Goal: Information Seeking & Learning: Learn about a topic

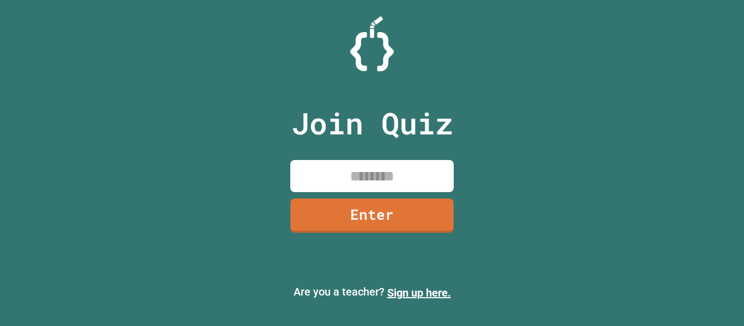
click at [409, 171] on input at bounding box center [372, 176] width 164 height 32
type input "********"
click at [365, 213] on link "Enter" at bounding box center [372, 216] width 164 height 34
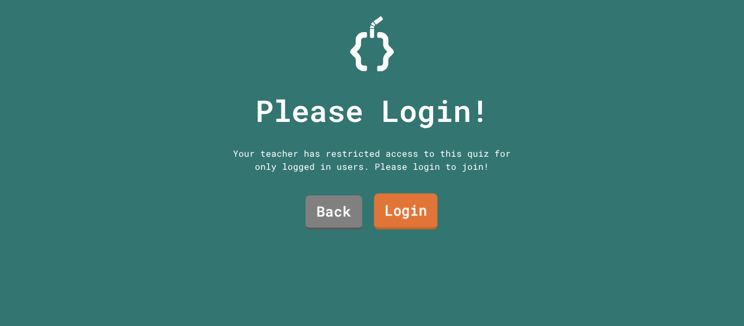
click at [399, 209] on link "Login" at bounding box center [406, 212] width 64 height 36
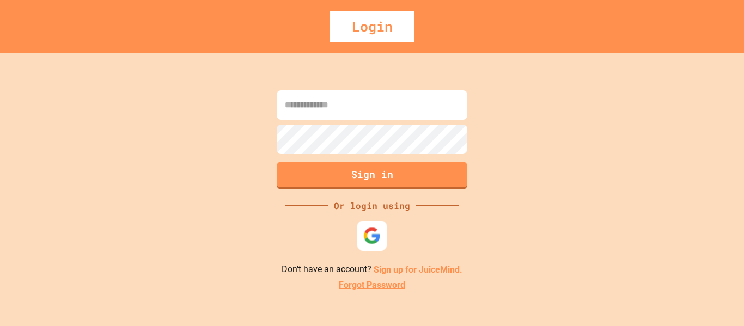
click at [371, 232] on img at bounding box center [373, 236] width 18 height 18
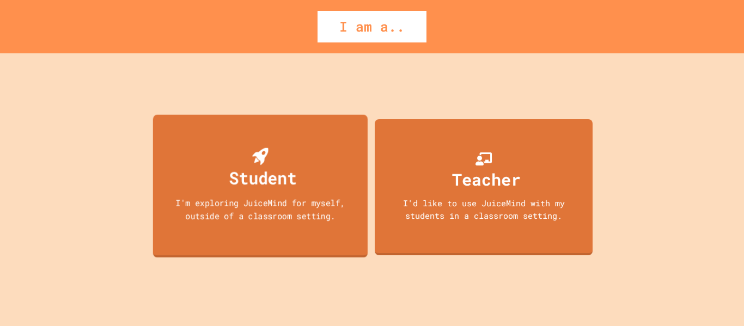
click at [290, 182] on div "Student" at bounding box center [263, 178] width 68 height 26
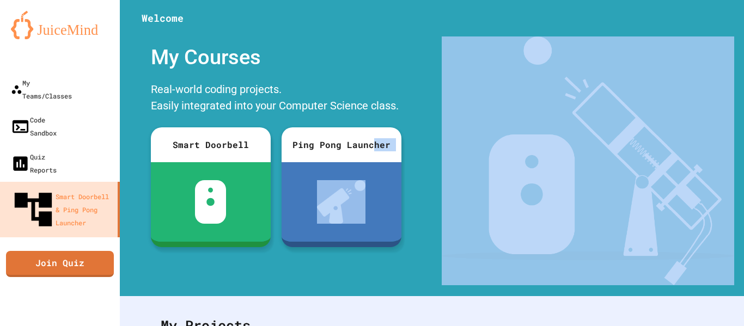
drag, startPoint x: 374, startPoint y: 146, endPoint x: 474, endPoint y: 184, distance: 106.8
click at [474, 184] on div "My Courses Real-world coding projects. Easily integrated into your Computer Sci…" at bounding box center [432, 161] width 625 height 249
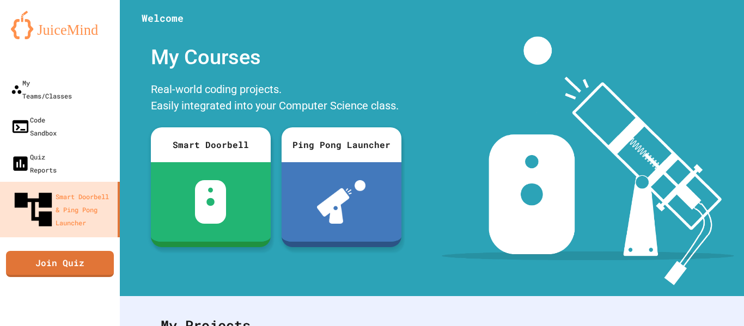
click at [380, 95] on div "Real-world coding projects. Easily integrated into your Computer Science class." at bounding box center [277, 98] width 262 height 41
click at [82, 249] on link "Join Quiz" at bounding box center [59, 262] width 105 height 27
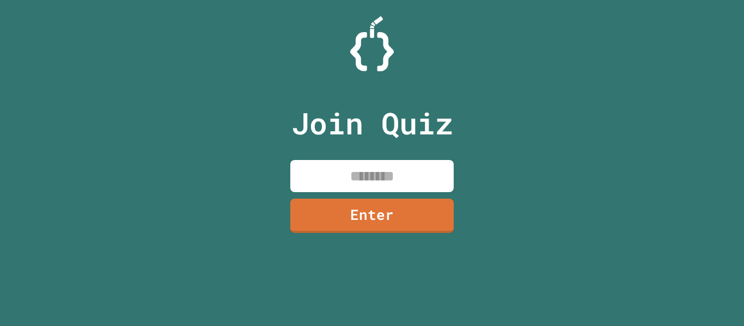
click at [387, 187] on input at bounding box center [372, 176] width 164 height 32
type input "********"
click at [397, 209] on link "Enter" at bounding box center [372, 216] width 164 height 34
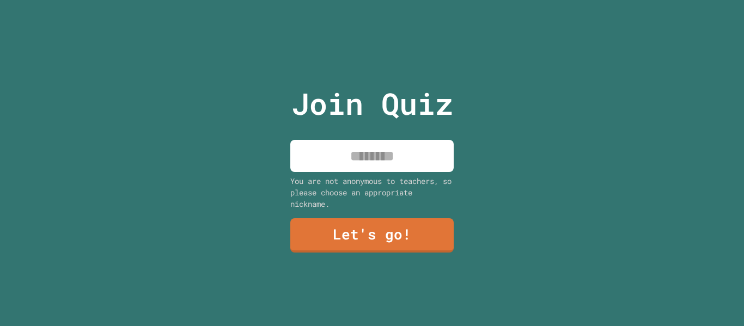
click at [381, 146] on input at bounding box center [372, 156] width 164 height 32
type input "******"
click at [329, 241] on link "Let's go!" at bounding box center [372, 236] width 164 height 34
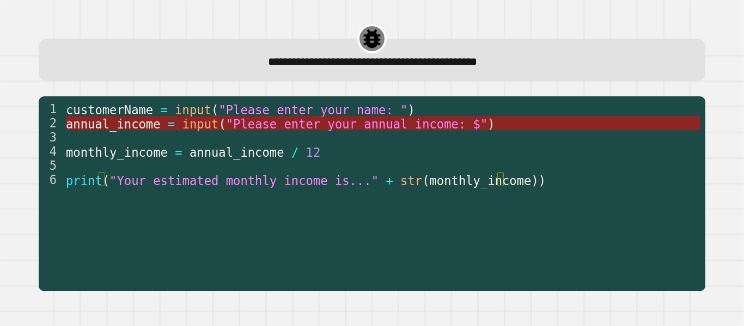
click at [286, 126] on span ""Please enter your annual income: $"" at bounding box center [357, 124] width 262 height 14
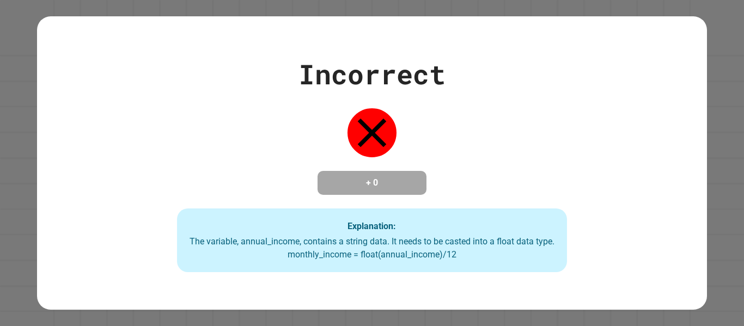
click at [383, 153] on div "Incorrect + 0 Explanation: The variable, annual_income, contains a string data.…" at bounding box center [372, 163] width 558 height 219
click at [313, 158] on div "Incorrect + 0 Explanation: The variable, annual_income, contains a string data.…" at bounding box center [372, 163] width 558 height 219
click at [424, 259] on div "The variable, annual_income, contains a string data. It needs to be casted into…" at bounding box center [372, 248] width 369 height 26
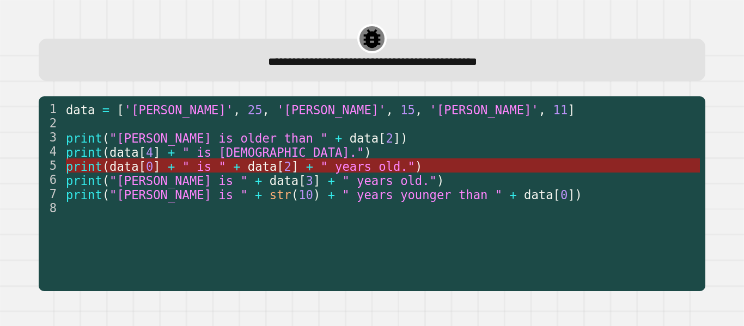
click at [183, 170] on span "" is "" at bounding box center [205, 166] width 44 height 14
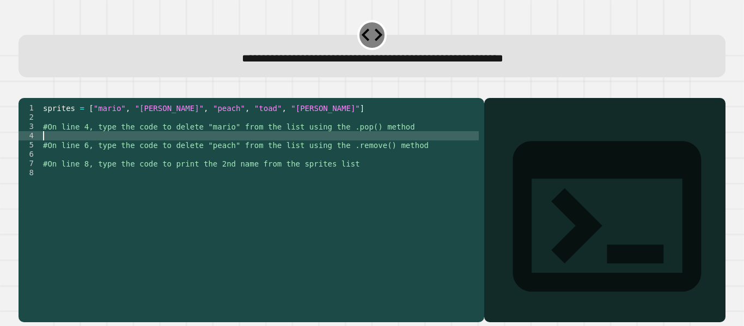
click at [99, 150] on div "sprites = [ "mario" , "[PERSON_NAME]" , "peach" , "toad" , "[PERSON_NAME]" ] #O…" at bounding box center [260, 201] width 438 height 195
type textarea "**********"
click at [513, 141] on icon at bounding box center [607, 216] width 188 height 150
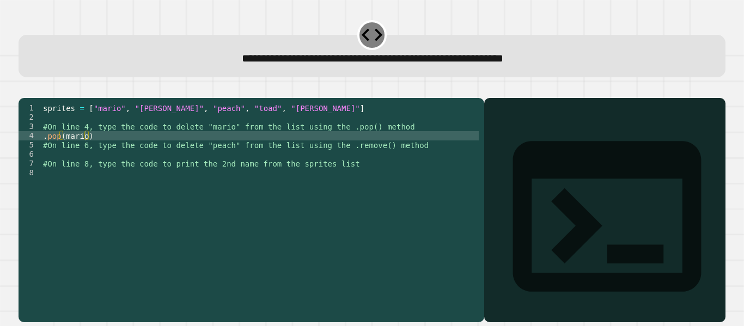
click at [494, 127] on icon at bounding box center [607, 217] width 226 height 226
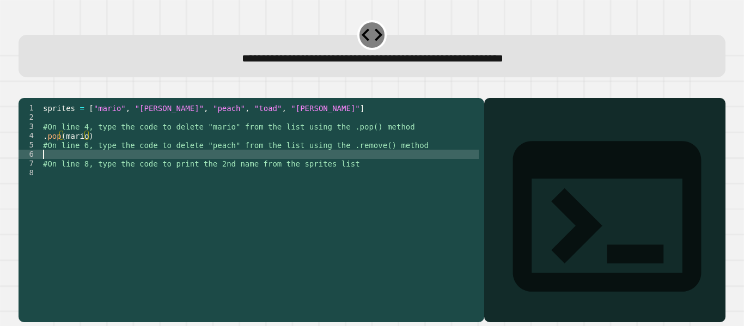
click at [112, 167] on div "sprites = [ "mario" , "[PERSON_NAME]" , "peach" , "toad" , "[PERSON_NAME]" ] #O…" at bounding box center [260, 201] width 438 height 195
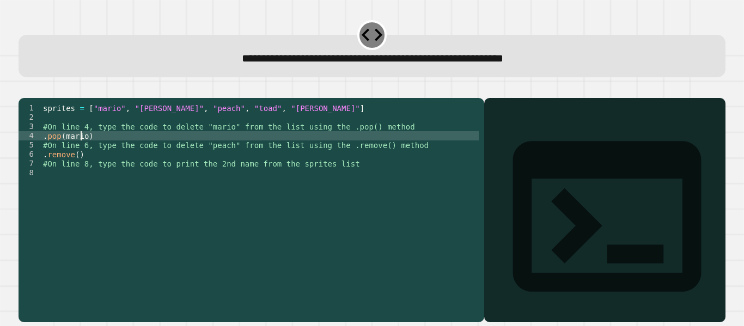
click at [82, 150] on div "sprites = [ "mario" , "[PERSON_NAME]" , "peach" , "toad" , "[PERSON_NAME]" ] #O…" at bounding box center [260, 201] width 438 height 195
drag, startPoint x: 85, startPoint y: 151, endPoint x: 66, endPoint y: 152, distance: 18.6
click at [66, 152] on div "sprites = [ "mario" , "[PERSON_NAME]" , "peach" , "toad" , "[PERSON_NAME]" ] #O…" at bounding box center [260, 201] width 438 height 195
click at [88, 152] on div "sprites = [ "mario" , "[PERSON_NAME]" , "peach" , "toad" , "[PERSON_NAME]" ] #O…" at bounding box center [260, 201] width 438 height 195
click at [77, 172] on div "sprites = [ "mario" , "[PERSON_NAME]" , "peach" , "toad" , "[PERSON_NAME]" ] #O…" at bounding box center [260, 201] width 438 height 195
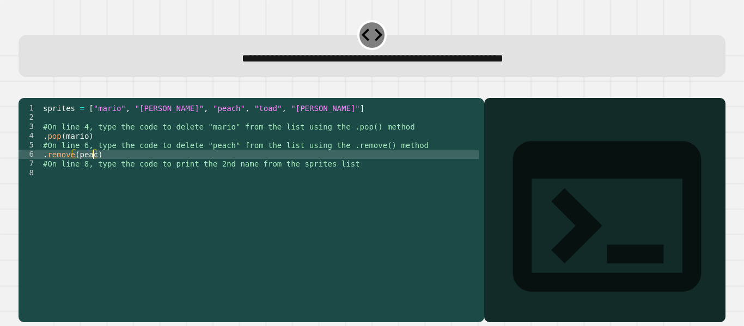
scroll to position [0, 4]
click at [153, 190] on div "sprites = [ "mario" , "[PERSON_NAME]" , "peach" , "toad" , "[PERSON_NAME]" ] #O…" at bounding box center [260, 201] width 438 height 195
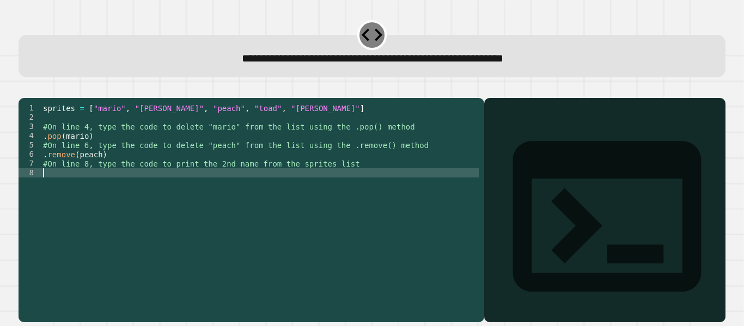
scroll to position [0, 0]
click at [24, 89] on icon "button" at bounding box center [24, 89] width 0 height 0
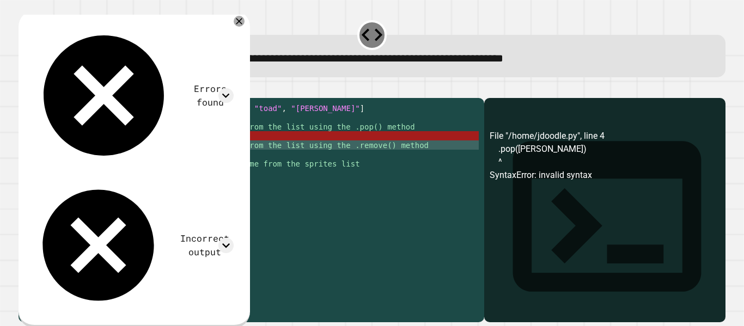
click at [150, 162] on div "sprites = [ "mario" , "[PERSON_NAME]" , "peach" , "toad" , "[PERSON_NAME]" ] #O…" at bounding box center [260, 201] width 438 height 195
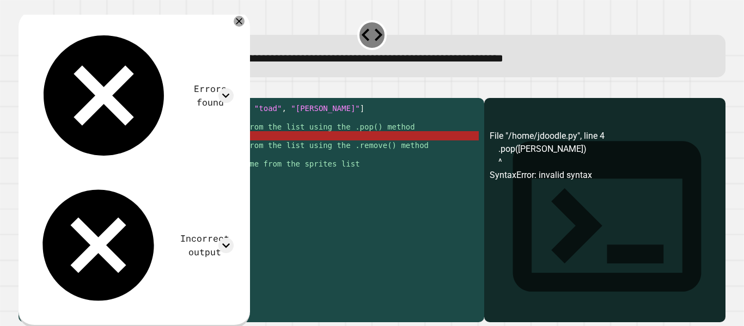
click at [111, 148] on div "sprites = [ "mario" , "[PERSON_NAME]" , "peach" , "toad" , "[PERSON_NAME]" ] #O…" at bounding box center [260, 201] width 438 height 195
click at [83, 150] on div "sprites = [ "mario" , "[PERSON_NAME]" , "peach" , "toad" , "[PERSON_NAME]" ] #O…" at bounding box center [260, 201] width 438 height 195
click at [88, 152] on div "sprites = [ "mario" , "[PERSON_NAME]" , "peach" , "toad" , "[PERSON_NAME]" ] #O…" at bounding box center [260, 201] width 438 height 195
click at [246, 23] on icon at bounding box center [239, 21] width 13 height 13
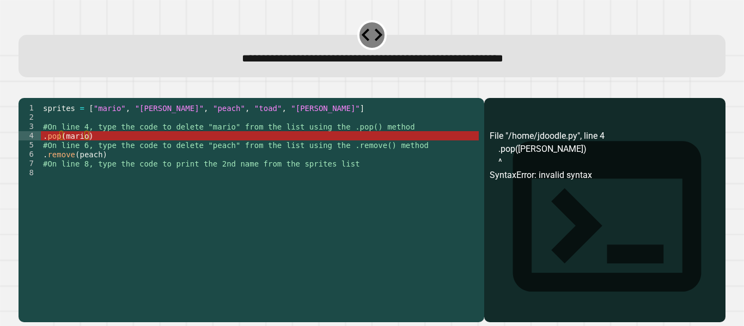
click at [85, 154] on div "sprites = [ "mario" , "[PERSON_NAME]" , "peach" , "toad" , "[PERSON_NAME]" ] #O…" at bounding box center [260, 201] width 438 height 195
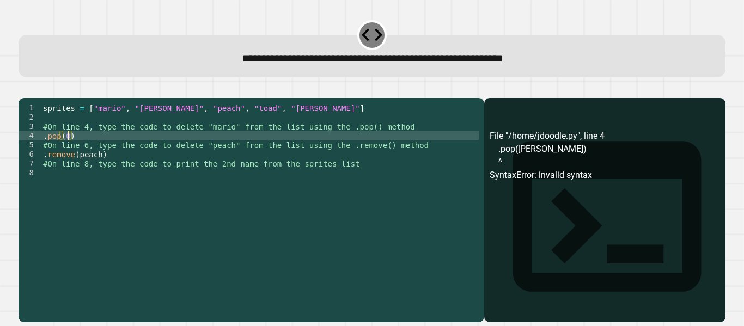
scroll to position [0, 2]
click at [98, 170] on div "sprites = [ "mario" , "[PERSON_NAME]" , "peach" , "toad" , "[PERSON_NAME]" ] #O…" at bounding box center [260, 201] width 438 height 195
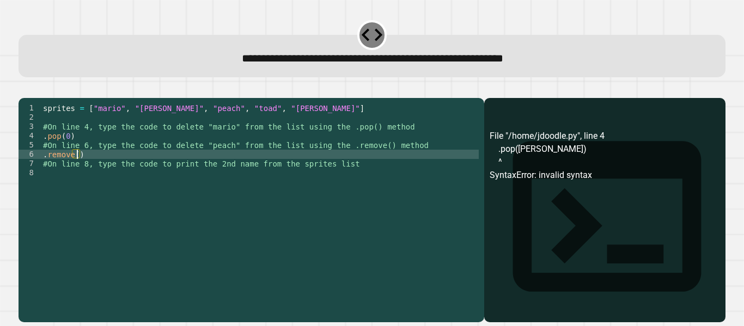
type textarea "**********"
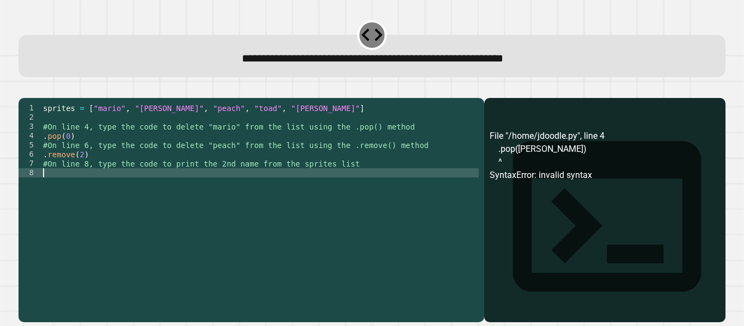
click at [107, 189] on div "sprites = [ "mario" , "[PERSON_NAME]" , "peach" , "toad" , "[PERSON_NAME]" ] #O…" at bounding box center [260, 201] width 438 height 195
click at [118, 190] on div "sprites = [ "mario" , "[PERSON_NAME]" , "peach" , "toad" , "[PERSON_NAME]" ] #O…" at bounding box center [260, 201] width 438 height 195
click at [24, 89] on icon "button" at bounding box center [24, 89] width 0 height 0
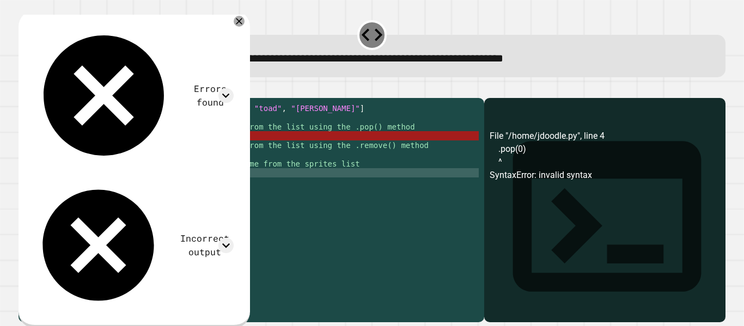
click at [63, 153] on div "sprites = [ "mario" , "[PERSON_NAME]" , "peach" , "toad" , "[PERSON_NAME]" ] #O…" at bounding box center [260, 201] width 438 height 195
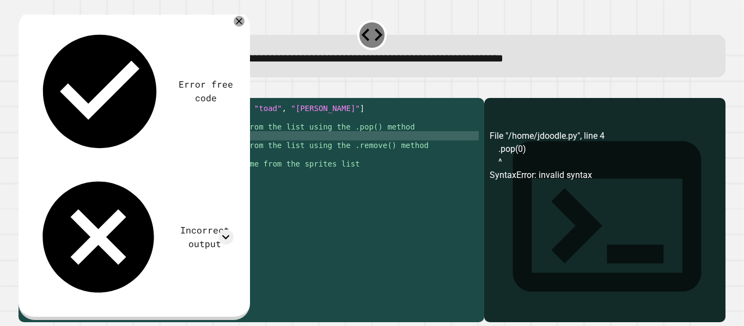
scroll to position [0, 4]
type textarea "**********"
click at [246, 22] on icon at bounding box center [239, 21] width 13 height 13
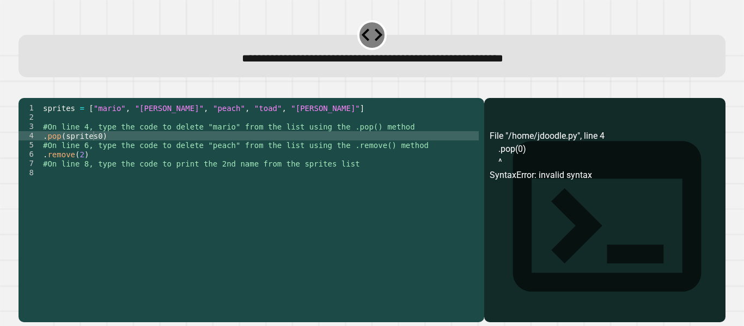
click at [46, 89] on button "button" at bounding box center [46, 89] width 0 height 0
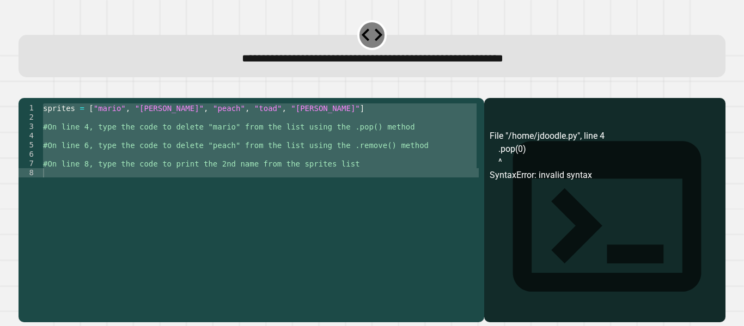
click at [105, 143] on div "sprites = [ "mario" , "[PERSON_NAME]" , "peach" , "toad" , "[PERSON_NAME]" ] #O…" at bounding box center [260, 192] width 438 height 176
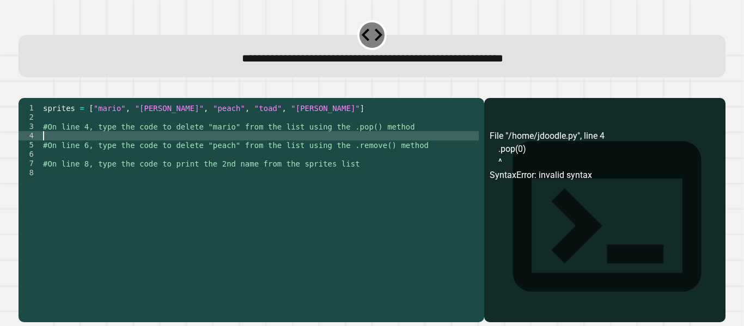
click at [119, 151] on div "sprites = [ "mario" , "[PERSON_NAME]" , "peach" , "toad" , "[PERSON_NAME]" ] #O…" at bounding box center [260, 201] width 438 height 195
type textarea "**********"
click at [24, 89] on icon "button" at bounding box center [24, 89] width 0 height 0
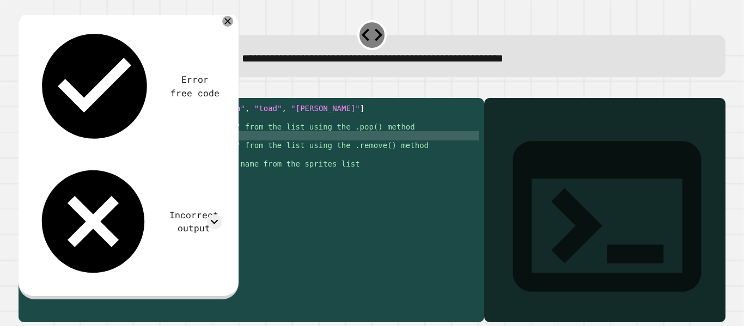
scroll to position [0, 0]
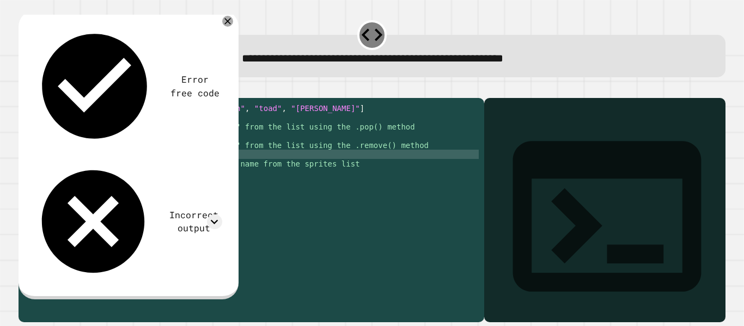
click at [95, 168] on div "sprites = [ "mario" , "[PERSON_NAME]" , "peach" , "toad" , "[PERSON_NAME]" ] #O…" at bounding box center [260, 201] width 438 height 195
type textarea "**********"
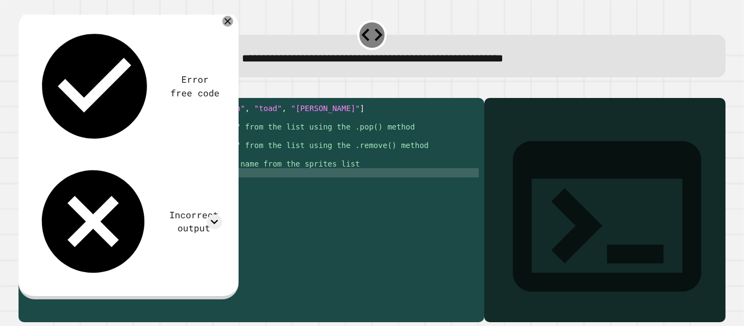
click at [157, 191] on div "sprites = [ "mario" , "[PERSON_NAME]" , "peach" , "toad" , "[PERSON_NAME]" ] #O…" at bounding box center [260, 201] width 438 height 195
type textarea "*******"
click at [24, 89] on button "button" at bounding box center [24, 89] width 0 height 0
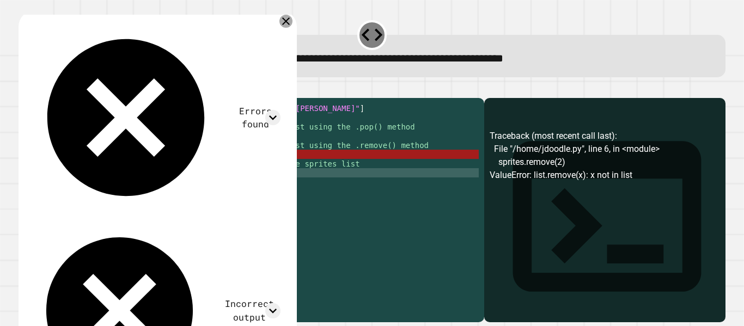
click at [293, 26] on div at bounding box center [286, 21] width 13 height 13
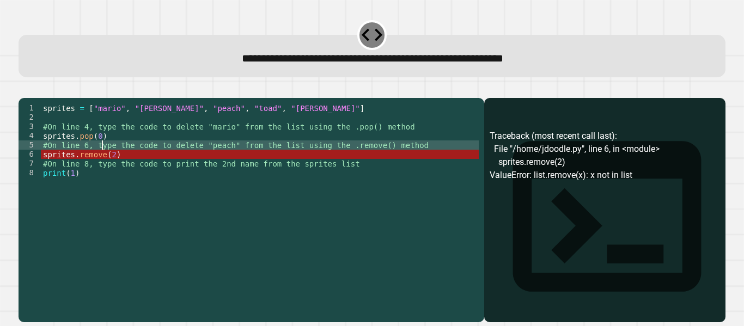
click at [102, 164] on div "sprites = [ "mario" , "[PERSON_NAME]" , "peach" , "toad" , "[PERSON_NAME]" ] #O…" at bounding box center [260, 201] width 438 height 195
click at [76, 164] on div "sprites = [ "mario" , "[PERSON_NAME]" , "peach" , "toad" , "[PERSON_NAME]" ] #O…" at bounding box center [260, 201] width 438 height 195
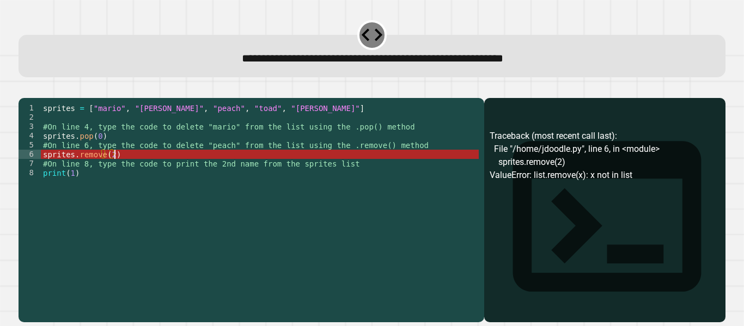
click at [167, 171] on div "sprites = [ "mario" , "[PERSON_NAME]" , "peach" , "toad" , "[PERSON_NAME]" ] #O…" at bounding box center [260, 201] width 438 height 195
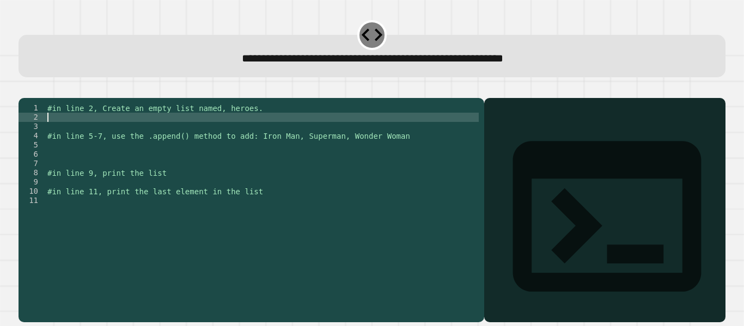
click at [232, 134] on div "#in line 2, Create an empty list named, heroes. #in line 5-7, use the .append()…" at bounding box center [262, 201] width 434 height 195
type textarea "**********"
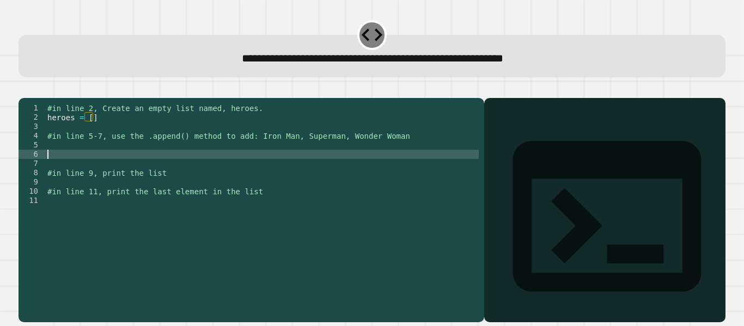
click at [119, 166] on div "#in line 2, Create an empty list named, heroes. heroes = [ ] #in line 5-7, use …" at bounding box center [262, 201] width 434 height 195
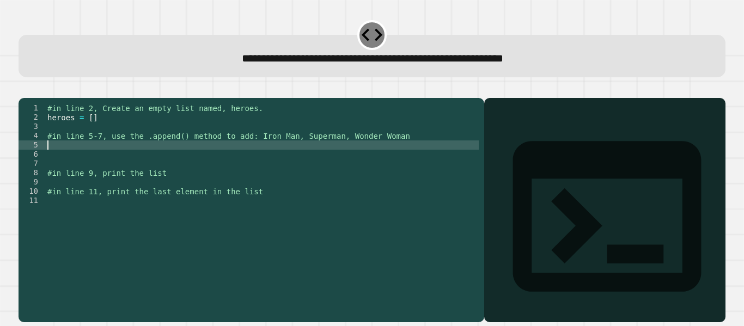
click at [117, 162] on div "#in line 2, Create an empty list named, heroes. heroes = [ ] #in line 5-7, use …" at bounding box center [262, 201] width 434 height 195
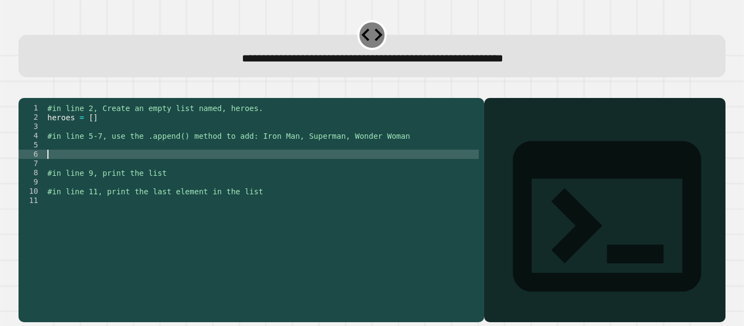
click at [123, 167] on div "#in line 2, Create an empty list named, heroes. heroes = [ ] #in line 5-7, use …" at bounding box center [262, 201] width 434 height 195
click at [110, 167] on div "#in line 2, Create an empty list named, heroes. heroes = [ ] #in line 5-7, use …" at bounding box center [262, 201] width 434 height 195
click at [88, 165] on div "#in line 2, Create an empty list named, heroes. heroes = [ ] #in line 5-7, use …" at bounding box center [262, 201] width 434 height 195
click at [88, 163] on div "#in line 2, Create an empty list named, heroes. heroes = [ ] #in line 5-7, use …" at bounding box center [262, 201] width 434 height 195
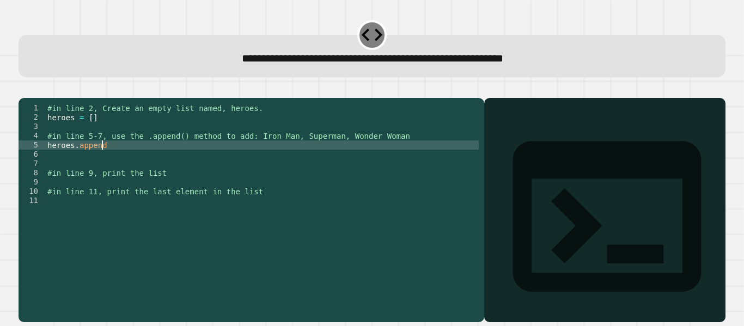
scroll to position [0, 4]
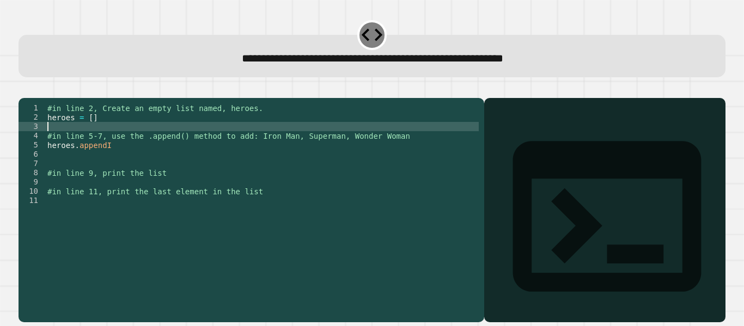
click at [90, 137] on div "#in line 2, Create an empty list named, heroes. heroes = [ ] #in line 5-7, use …" at bounding box center [262, 201] width 434 height 195
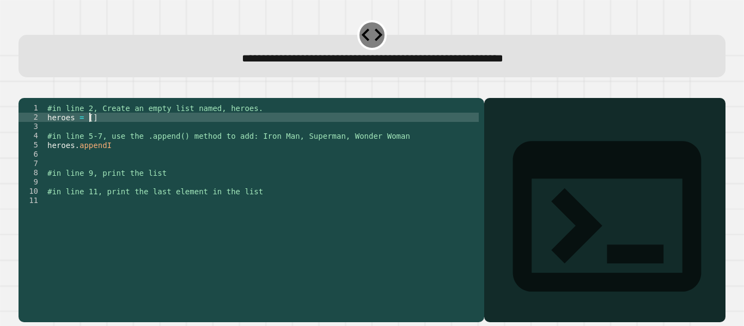
click at [88, 135] on div "#in line 2, Create an empty list named, heroes. heroes = [ ] #in line 5-7, use …" at bounding box center [262, 201] width 434 height 195
click at [124, 158] on div "#in line 2, Create an empty list named, heroes. heroes = [ ] #in line 5-7, use …" at bounding box center [262, 201] width 434 height 195
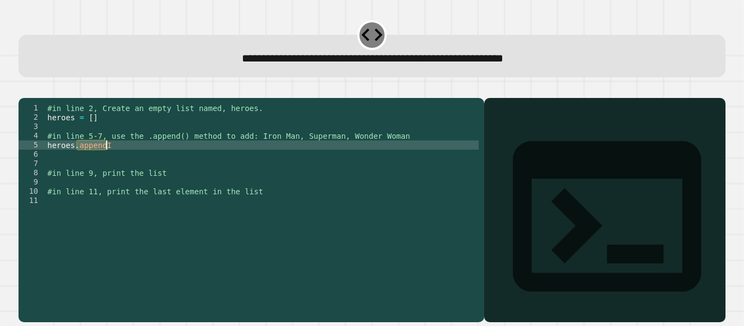
click at [124, 158] on div "#in line 2, Create an empty list named, heroes. heroes = [ ] #in line 5-7, use …" at bounding box center [262, 201] width 434 height 195
click at [112, 161] on div "#in line 2, Create an empty list named, heroes. heroes = [ ] #in line 5-7, use …" at bounding box center [262, 192] width 434 height 176
click at [24, 89] on icon "button" at bounding box center [24, 89] width 0 height 0
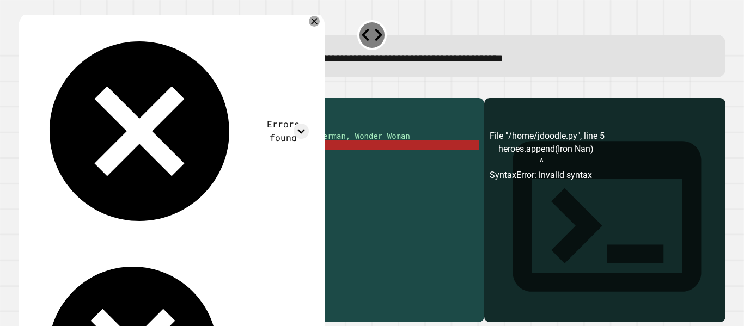
click at [129, 162] on div "#in line 2, Create an empty list named, heroes. heroes = [ ] #in line 5-7, use …" at bounding box center [262, 201] width 434 height 195
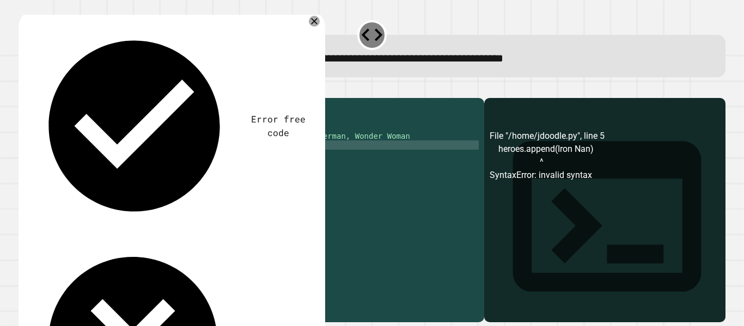
click at [140, 160] on div "#in line 2, Create an empty list named, heroes. heroes = [ ] #in line 5-7, use …" at bounding box center [262, 201] width 434 height 195
click at [112, 158] on div "#in line 2, Create an empty list named, heroes. heroes = [ ] #in line 5-7, use …" at bounding box center [262, 201] width 434 height 195
click at [140, 163] on div "#in line 2, Create an empty list named, heroes. heroes = [ ] #in line 5-7, use …" at bounding box center [262, 201] width 434 height 195
click at [272, 98] on div at bounding box center [372, 91] width 707 height 13
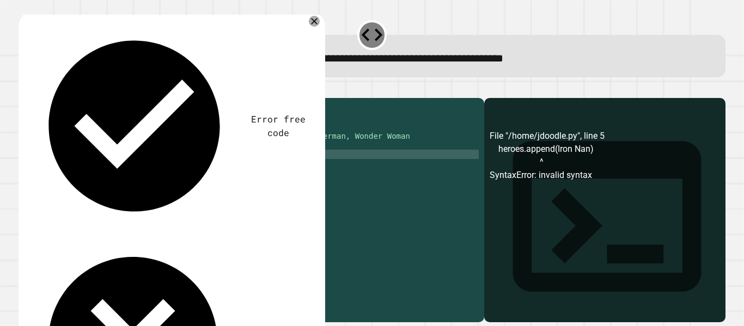
scroll to position [0, 0]
click at [138, 166] on div "#in line 2, Create an empty list named, heroes. heroes = [ ] #in line 5-7, use …" at bounding box center [262, 201] width 434 height 195
click at [24, 89] on icon "button" at bounding box center [24, 89] width 0 height 0
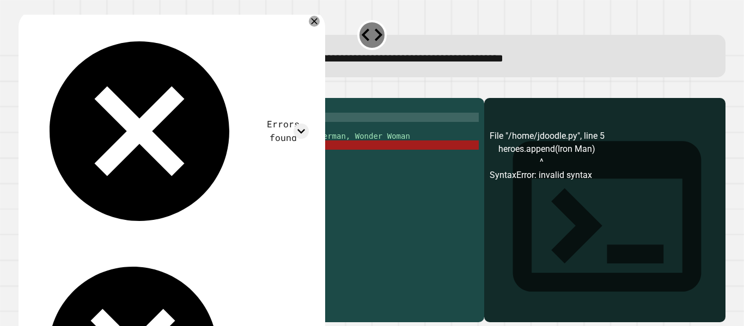
click at [88, 133] on div "#in line 2, Create an empty list named, heroes. heroes = [ ] #in line 5-7, use …" at bounding box center [262, 201] width 434 height 195
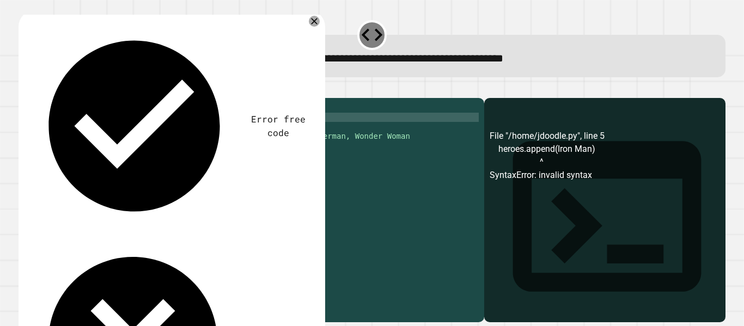
scroll to position [0, 3]
type textarea "**********"
click at [24, 89] on icon "button" at bounding box center [24, 89] width 0 height 0
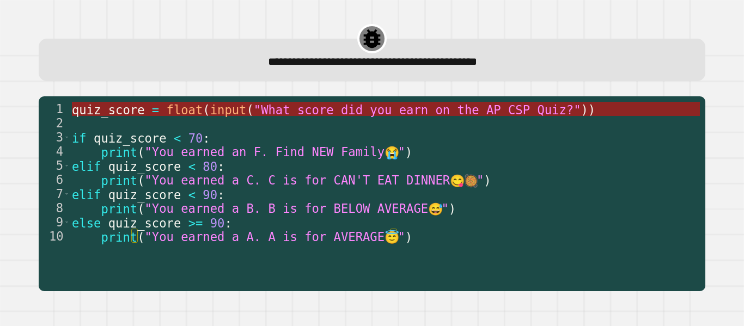
click at [289, 113] on span ""What score did you earn on the AP CSP Quiz?"" at bounding box center [418, 109] width 328 height 14
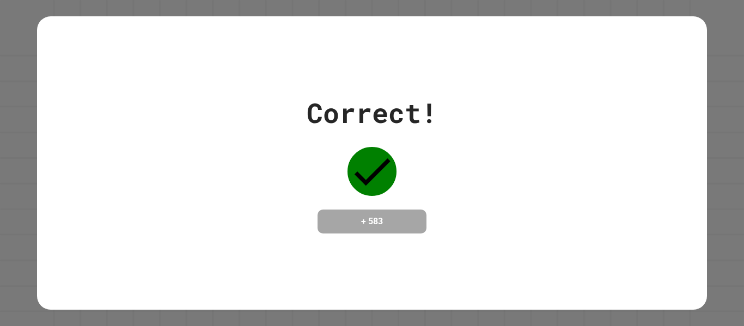
click at [532, 153] on div "Correct! + 583" at bounding box center [372, 163] width 670 height 141
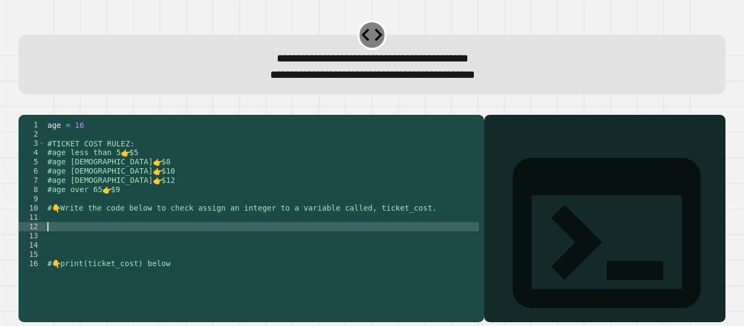
click at [104, 240] on div "age = [DEMOGRAPHIC_DATA] #TICKET COST RULEZ: #age less than 5 👉 $5 #age [DEMOGR…" at bounding box center [262, 208] width 434 height 176
click at [112, 235] on div "age = [DEMOGRAPHIC_DATA] #TICKET COST RULEZ: #age less than 5 👉 $5 #age [DEMOGR…" at bounding box center [262, 208] width 434 height 176
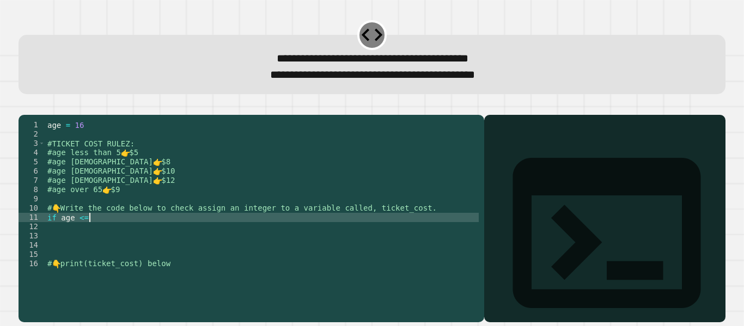
type textarea "**********"
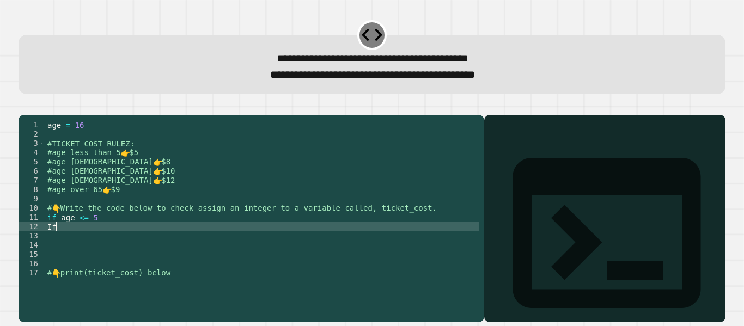
scroll to position [0, 1]
click at [111, 241] on div "age = [DEMOGRAPHIC_DATA] #TICKET COST RULEZ: #age less than 5 👉 $5 #age [DEMOGR…" at bounding box center [262, 208] width 434 height 176
click at [87, 223] on div "age = [DEMOGRAPHIC_DATA] #TICKET COST RULEZ: #age less than 5 👉 $5 #age [DEMOGR…" at bounding box center [262, 208] width 434 height 176
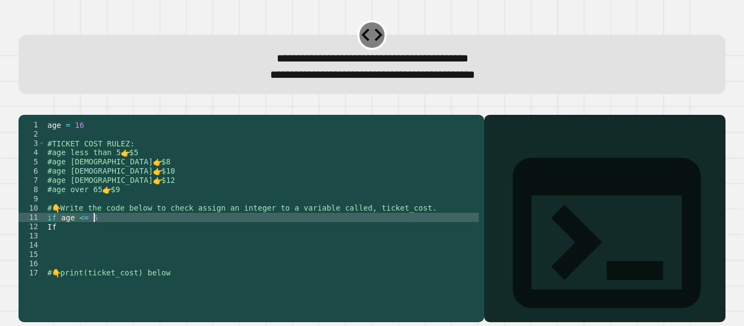
click at [94, 233] on div "age = [DEMOGRAPHIC_DATA] #TICKET COST RULEZ: #age less than 5 👉 $5 #age [DEMOGR…" at bounding box center [262, 208] width 434 height 176
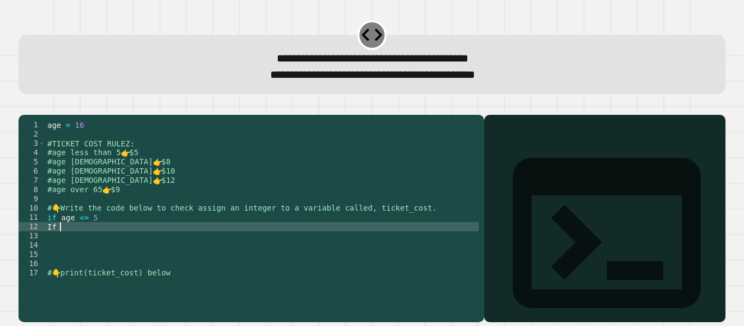
click at [119, 244] on div "age = [DEMOGRAPHIC_DATA] #TICKET COST RULEZ: #age less than 5 👉 $5 #age [DEMOGR…" at bounding box center [262, 208] width 434 height 176
type textarea "*"
type textarea "****"
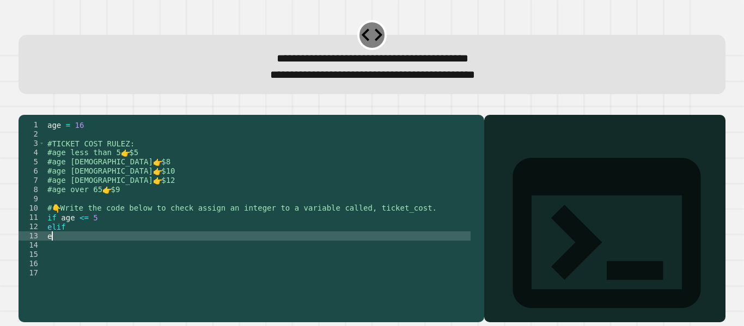
type textarea "***"
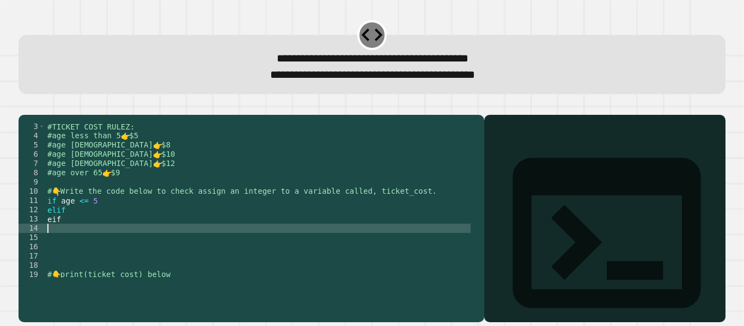
scroll to position [19, 0]
type textarea "****"
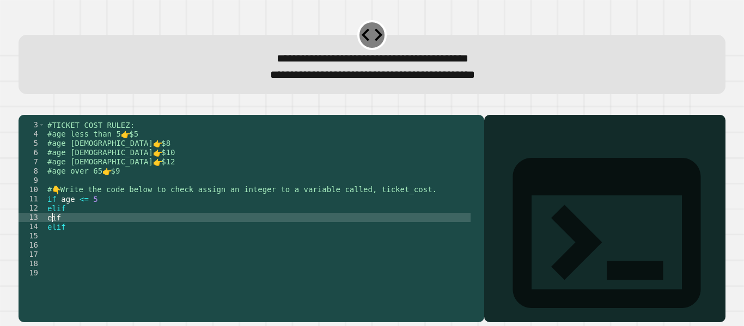
click at [56, 234] on div "#TICKET COST RULEZ: #age less than 5 👉 $5 #age [DEMOGRAPHIC_DATA] 👉 $8 #age [DE…" at bounding box center [258, 208] width 426 height 176
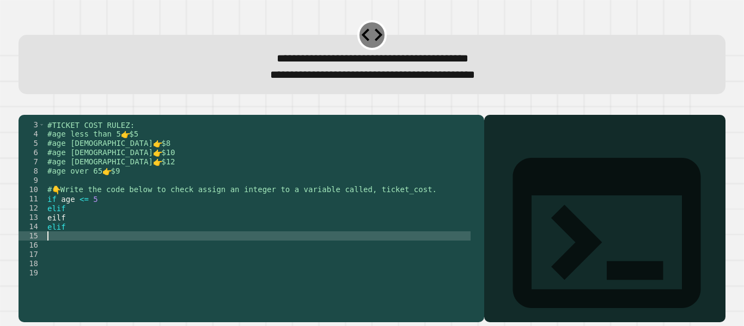
click at [177, 249] on div "#TICKET COST RULEZ: #age less than 5 👉 $5 #age [DEMOGRAPHIC_DATA] 👉 $8 #age [DE…" at bounding box center [258, 208] width 426 height 176
click at [102, 238] on div "#TICKET COST RULEZ: #age less than 5 👉 $5 #age [DEMOGRAPHIC_DATA] 👉 $8 #age [DE…" at bounding box center [258, 208] width 426 height 176
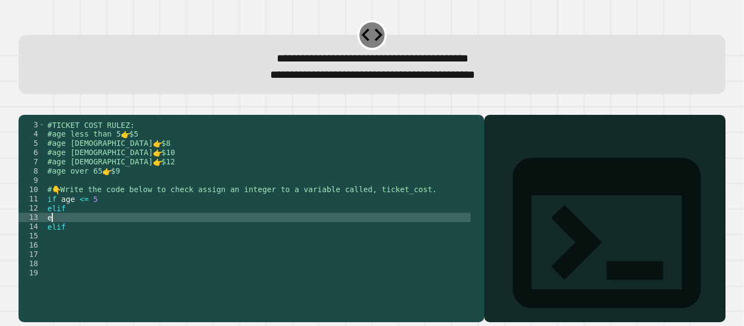
type textarea "*"
type textarea "****"
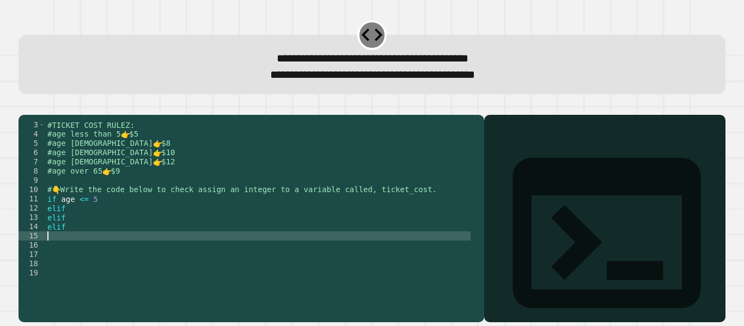
click at [89, 257] on div "#TICKET COST RULEZ: #age less than 5 👉 $5 #age [DEMOGRAPHIC_DATA] 👉 $8 #age [DE…" at bounding box center [258, 208] width 426 height 176
click at [99, 228] on div "#TICKET COST RULEZ: #age less than 5 👉 $5 #age [DEMOGRAPHIC_DATA] 👉 $8 #age [DE…" at bounding box center [258, 208] width 426 height 176
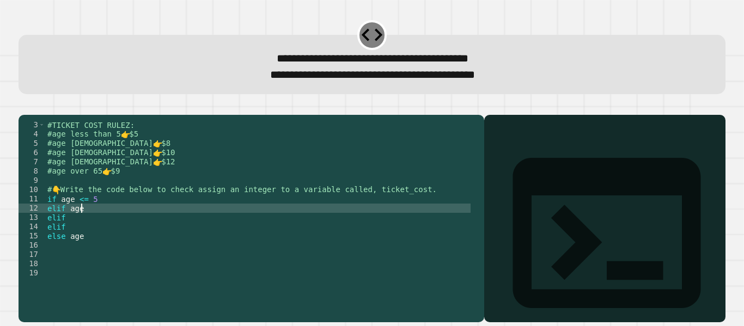
click at [75, 233] on div "#TICKET COST RULEZ: #age less than 5 👉 $5 #age [DEMOGRAPHIC_DATA] 👉 $8 #age [DE…" at bounding box center [258, 208] width 426 height 176
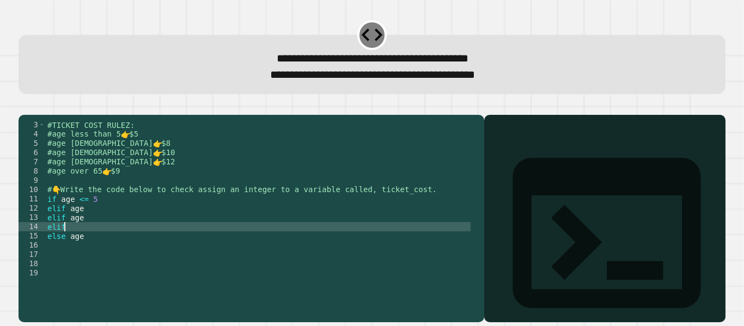
click at [88, 244] on div "#TICKET COST RULEZ: #age less than 5 👉 $5 #age [DEMOGRAPHIC_DATA] 👉 $8 #age [DE…" at bounding box center [258, 208] width 426 height 176
click at [98, 224] on div "#TICKET COST RULEZ: #age less than 5 👉 $5 #age [DEMOGRAPHIC_DATA] 👉 $8 #age [DE…" at bounding box center [258, 208] width 426 height 176
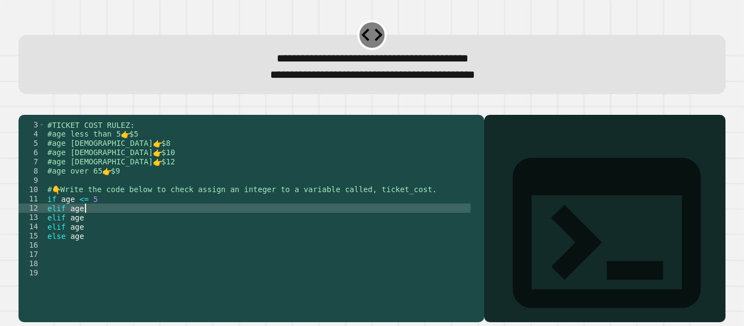
scroll to position [0, 2]
type textarea "********"
click at [24, 106] on icon "button" at bounding box center [24, 106] width 0 height 0
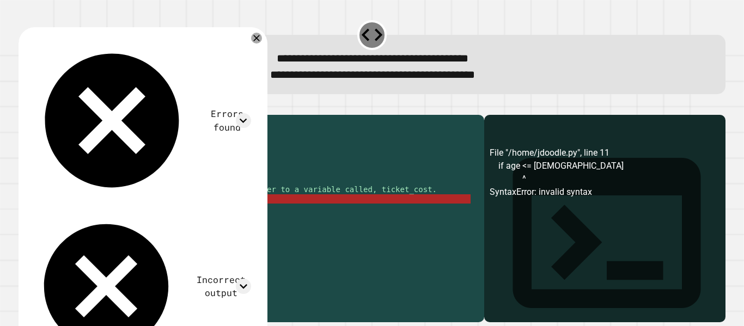
click at [112, 217] on div "#TICKET COST RULEZ: #age less than 5 👉 $5 #age [DEMOGRAPHIC_DATA] 👉 $8 #age [DE…" at bounding box center [258, 208] width 426 height 176
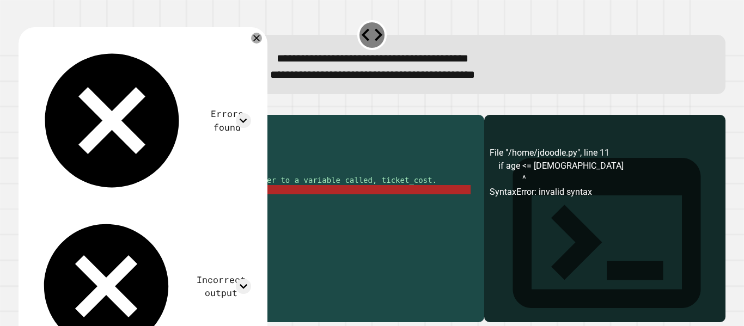
click at [114, 264] on div "#age less than 5 👉 $5 #age [DEMOGRAPHIC_DATA] 👉 $8 #age [DEMOGRAPHIC_DATA] 👉 $1…" at bounding box center [258, 208] width 426 height 176
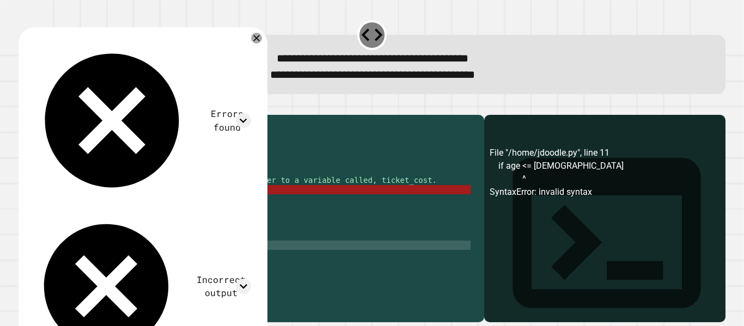
scroll to position [0, 0]
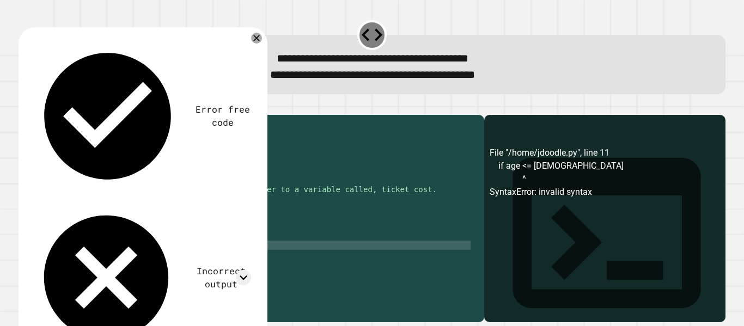
type textarea "********"
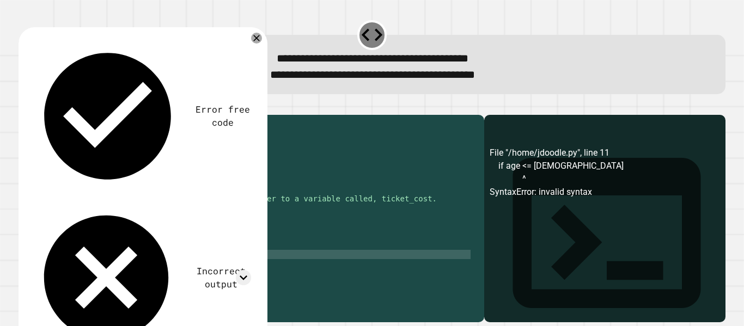
click at [118, 273] on div "#TICKET COST RULEZ: #age less than 5 👉 $5 #age [DEMOGRAPHIC_DATA] 👉 $8 #age [DE…" at bounding box center [258, 208] width 426 height 176
type textarea "*"
click at [119, 235] on div "age = [DEMOGRAPHIC_DATA] #TICKET COST RULEZ: #age less than 5 👉 $5 #age [DEMOGR…" at bounding box center [262, 208] width 434 height 176
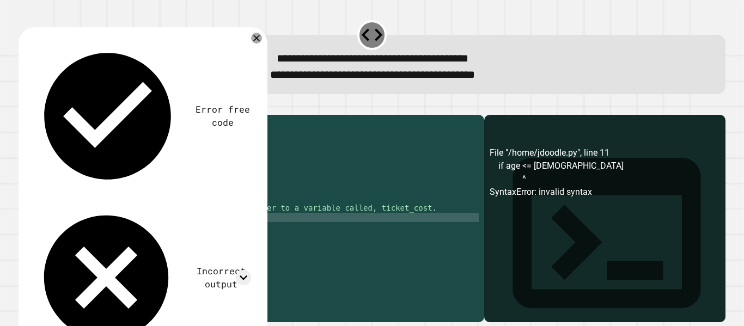
scroll to position [0, 3]
type textarea "**********"
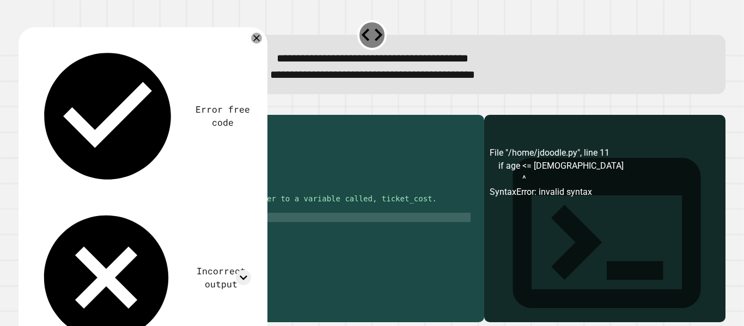
drag, startPoint x: 43, startPoint y: 111, endPoint x: 31, endPoint y: 117, distance: 13.7
click at [24, 106] on icon "button" at bounding box center [24, 106] width 0 height 0
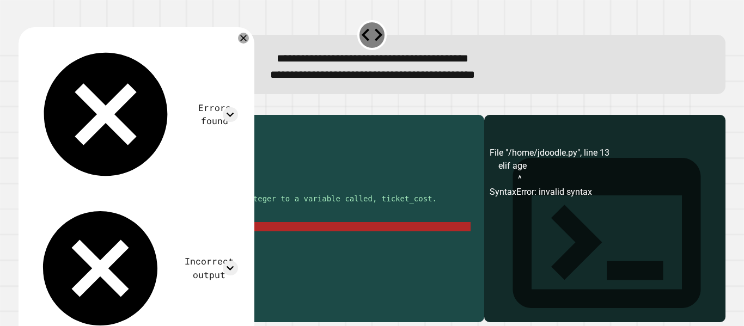
scroll to position [0, 0]
drag, startPoint x: 94, startPoint y: 244, endPoint x: 89, endPoint y: 240, distance: 7.0
click at [89, 240] on div "#TICKET COST RULEZ: #age less than 5 👉 $5 #age [DEMOGRAPHIC_DATA] 👉 $8 #age [DE…" at bounding box center [258, 208] width 426 height 176
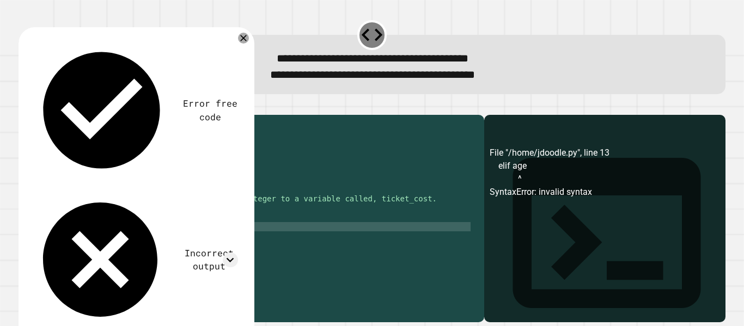
scroll to position [0, 3]
click at [95, 246] on div "#TICKET COST RULEZ: #age less than 5 👉 $5 #age [DEMOGRAPHIC_DATA] 👉 $8 #age [DE…" at bounding box center [258, 208] width 426 height 176
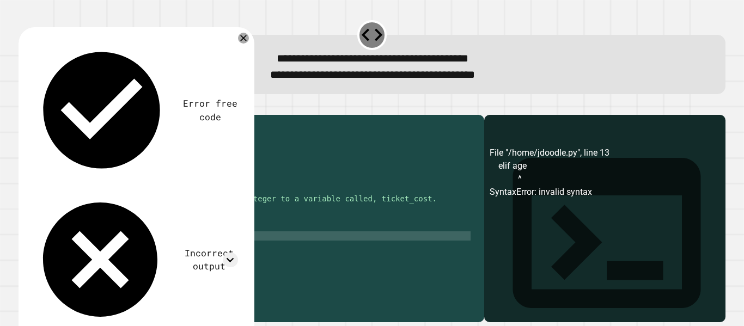
click at [111, 254] on div "#TICKET COST RULEZ: #age less than 5 👉 $5 #age [DEMOGRAPHIC_DATA] 👉 $8 #age [DE…" at bounding box center [258, 208] width 426 height 176
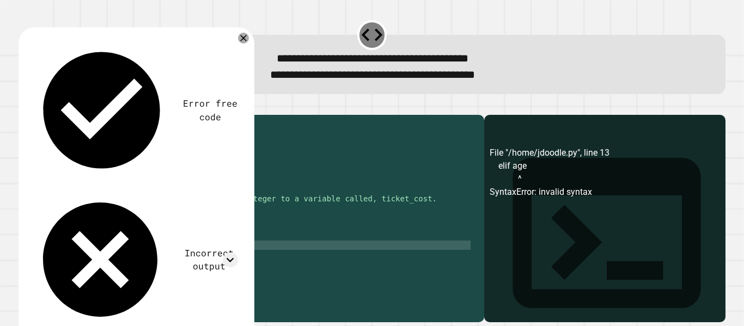
click at [95, 261] on div "#TICKET COST RULEZ: #age less than 5 👉 $5 #age [DEMOGRAPHIC_DATA] 👉 $8 #age [DE…" at bounding box center [258, 208] width 426 height 176
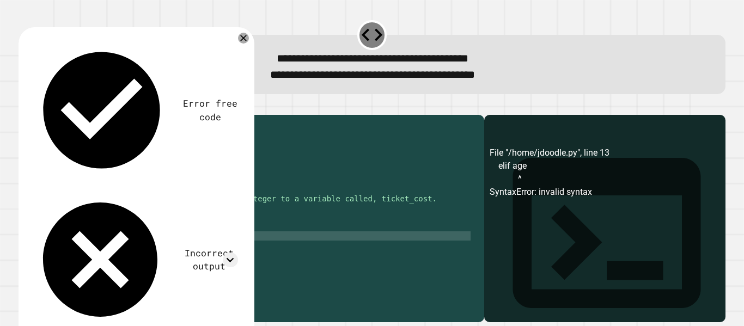
click at [117, 249] on div "#TICKET COST RULEZ: #age less than 5 👉 $5 #age [DEMOGRAPHIC_DATA] 👉 $8 #age [DE…" at bounding box center [258, 208] width 426 height 176
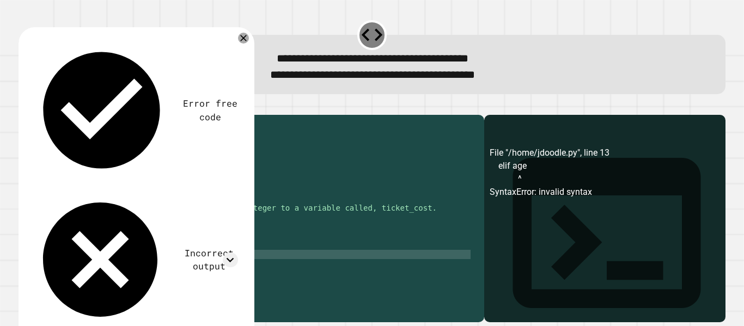
scroll to position [0, 0]
click at [93, 271] on div "age = [DEMOGRAPHIC_DATA] #TICKET COST RULEZ: #age less than 5 👉 $5 #age [DEMOGR…" at bounding box center [258, 208] width 426 height 176
click at [98, 280] on div "age = [DEMOGRAPHIC_DATA] #TICKET COST RULEZ: #age less than 5 👉 $5 #age [DEMOGR…" at bounding box center [258, 208] width 426 height 176
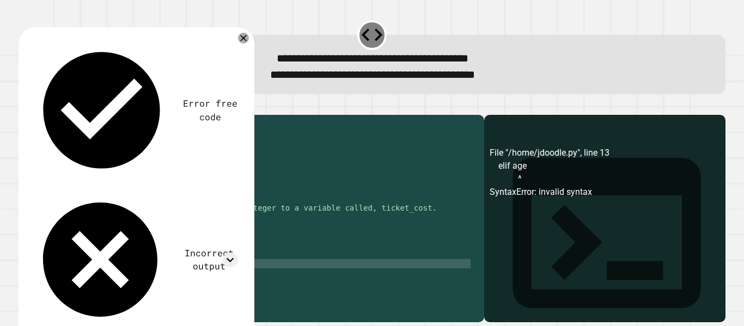
click at [112, 245] on div "age = [DEMOGRAPHIC_DATA] #TICKET COST RULEZ: #age less than 5 👉 $5 #age [DEMOGR…" at bounding box center [258, 208] width 426 height 176
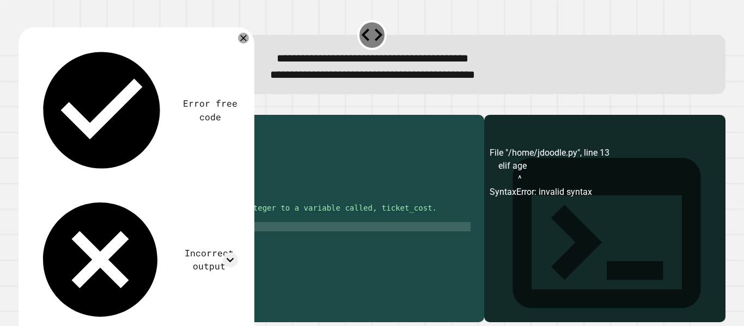
scroll to position [0, 5]
click at [83, 234] on div "age = [DEMOGRAPHIC_DATA] #TICKET COST RULEZ: #age less than 5 👉 $5 #age [DEMOGR…" at bounding box center [258, 208] width 426 height 176
click at [84, 234] on div "age = [DEMOGRAPHIC_DATA] #TICKET COST RULEZ: #age less than 5 👉 $5 #age [DEMOGR…" at bounding box center [258, 208] width 426 height 176
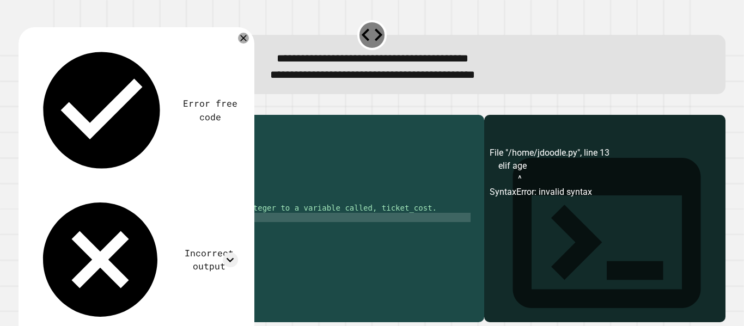
click at [123, 256] on div "age = [DEMOGRAPHIC_DATA] #TICKET COST RULEZ: #age less than 5 👉 $5 #age [DEMOGR…" at bounding box center [258, 208] width 426 height 176
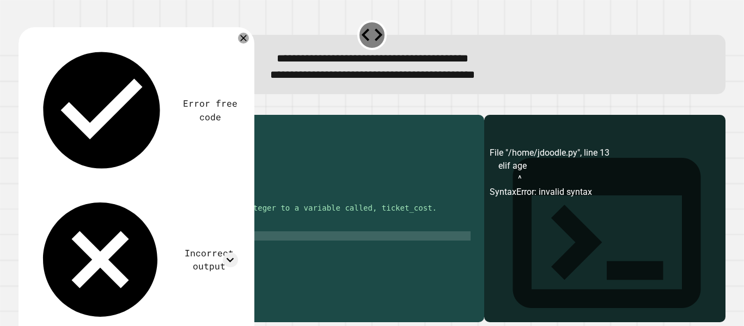
type textarea "**********"
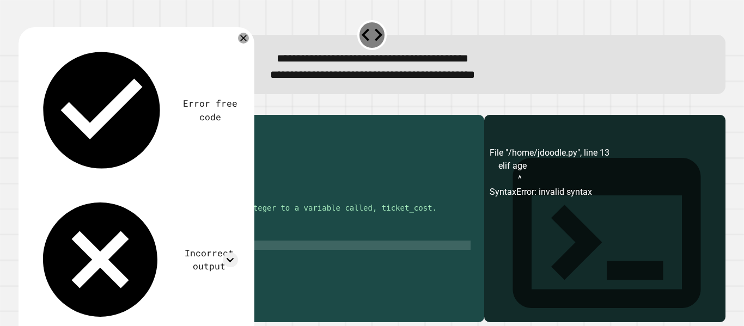
scroll to position [0, 0]
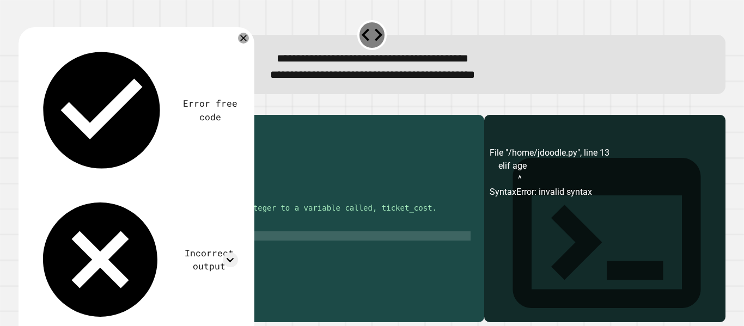
type textarea "**********"
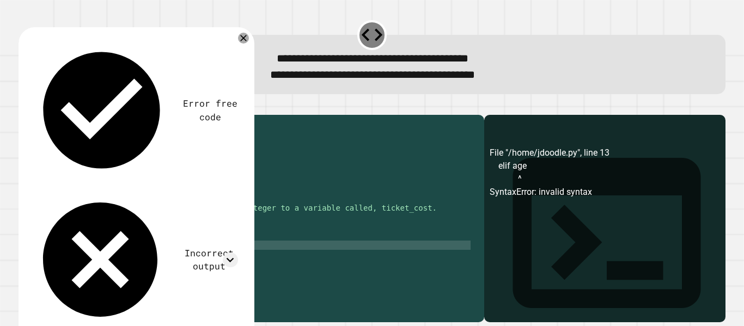
scroll to position [0, 3]
type textarea "******"
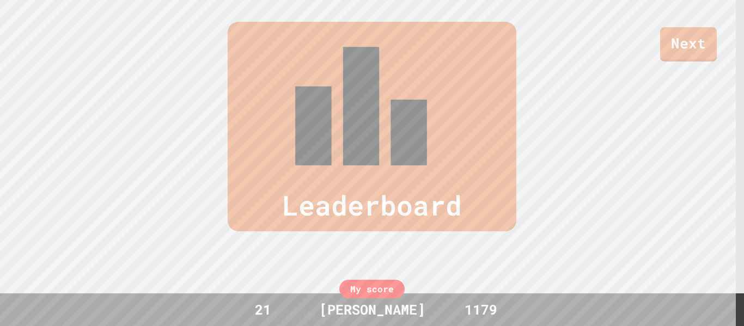
scroll to position [349, 0]
click at [681, 31] on link "Next" at bounding box center [688, 43] width 53 height 36
